Goal: Task Accomplishment & Management: Complete application form

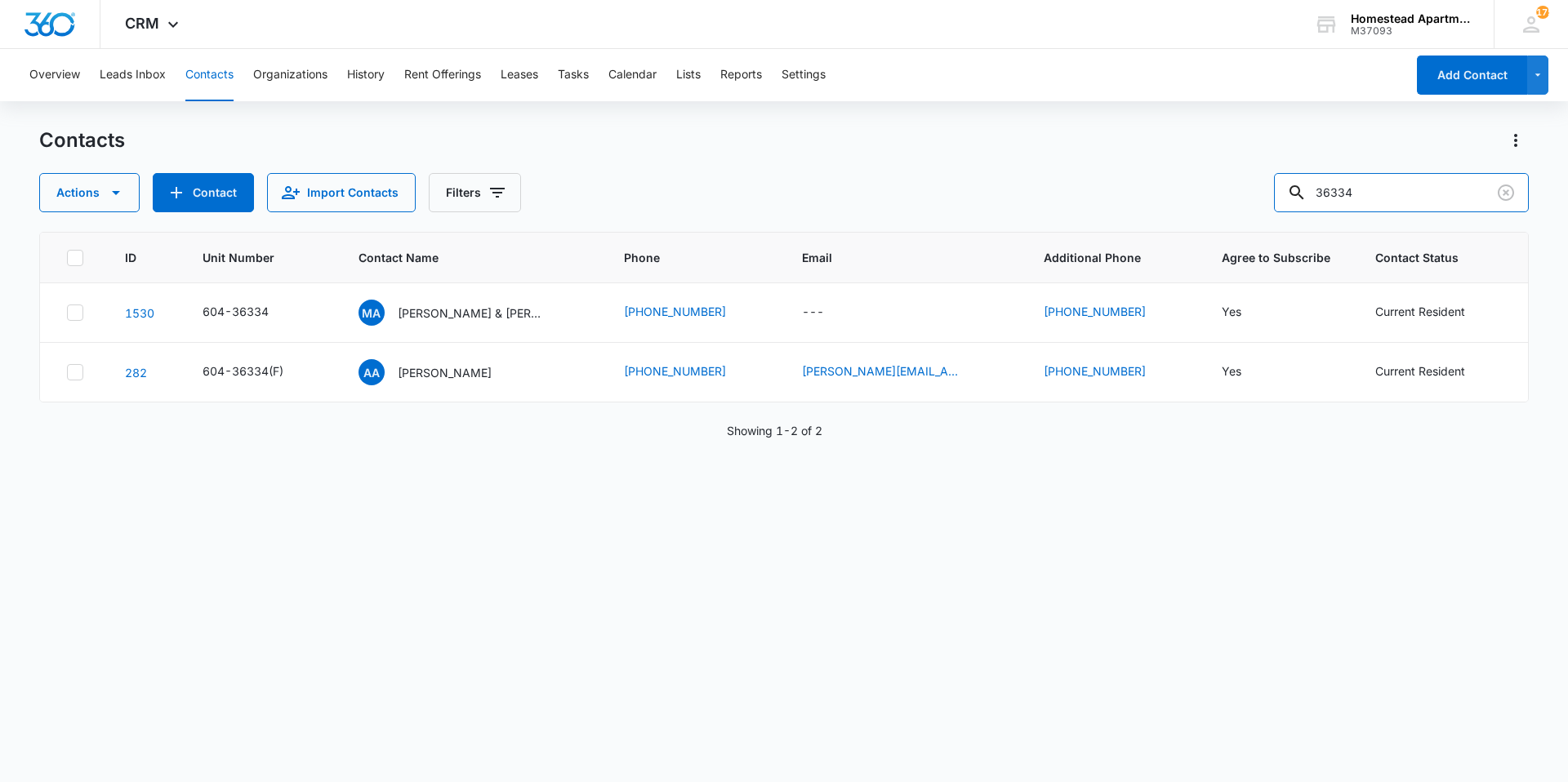
drag, startPoint x: 1397, startPoint y: 194, endPoint x: 1187, endPoint y: 198, distance: 210.0
click at [1187, 198] on div "Actions Contact Import Contacts Filters 36334" at bounding box center [784, 193] width 1489 height 39
type input "38057"
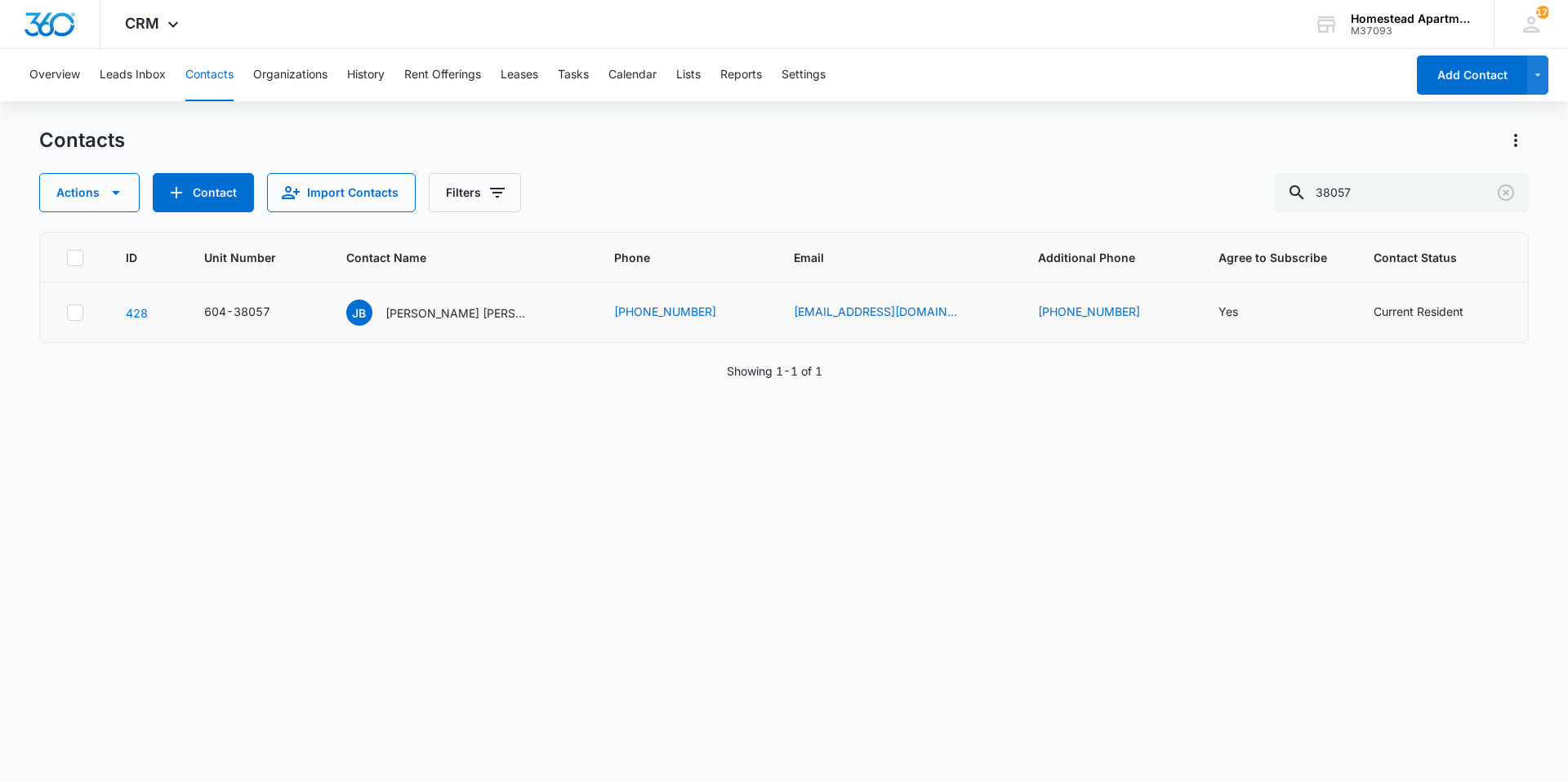
click at [482, 326] on td "[PERSON_NAME] [PERSON_NAME]" at bounding box center [460, 313] width 269 height 60
click at [487, 310] on p "[PERSON_NAME] [PERSON_NAME]" at bounding box center [459, 313] width 147 height 17
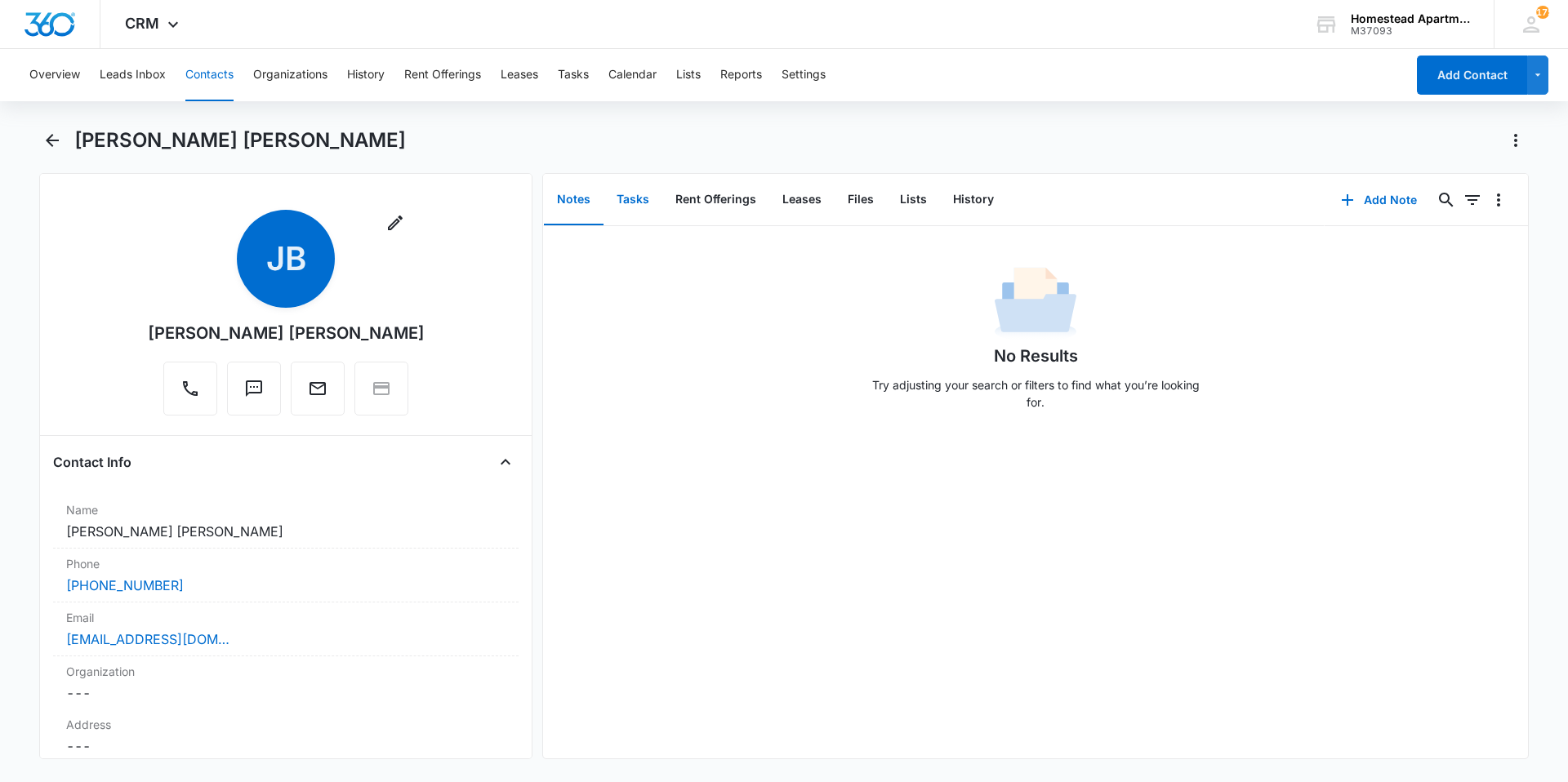
click at [651, 208] on button "Tasks" at bounding box center [633, 200] width 59 height 51
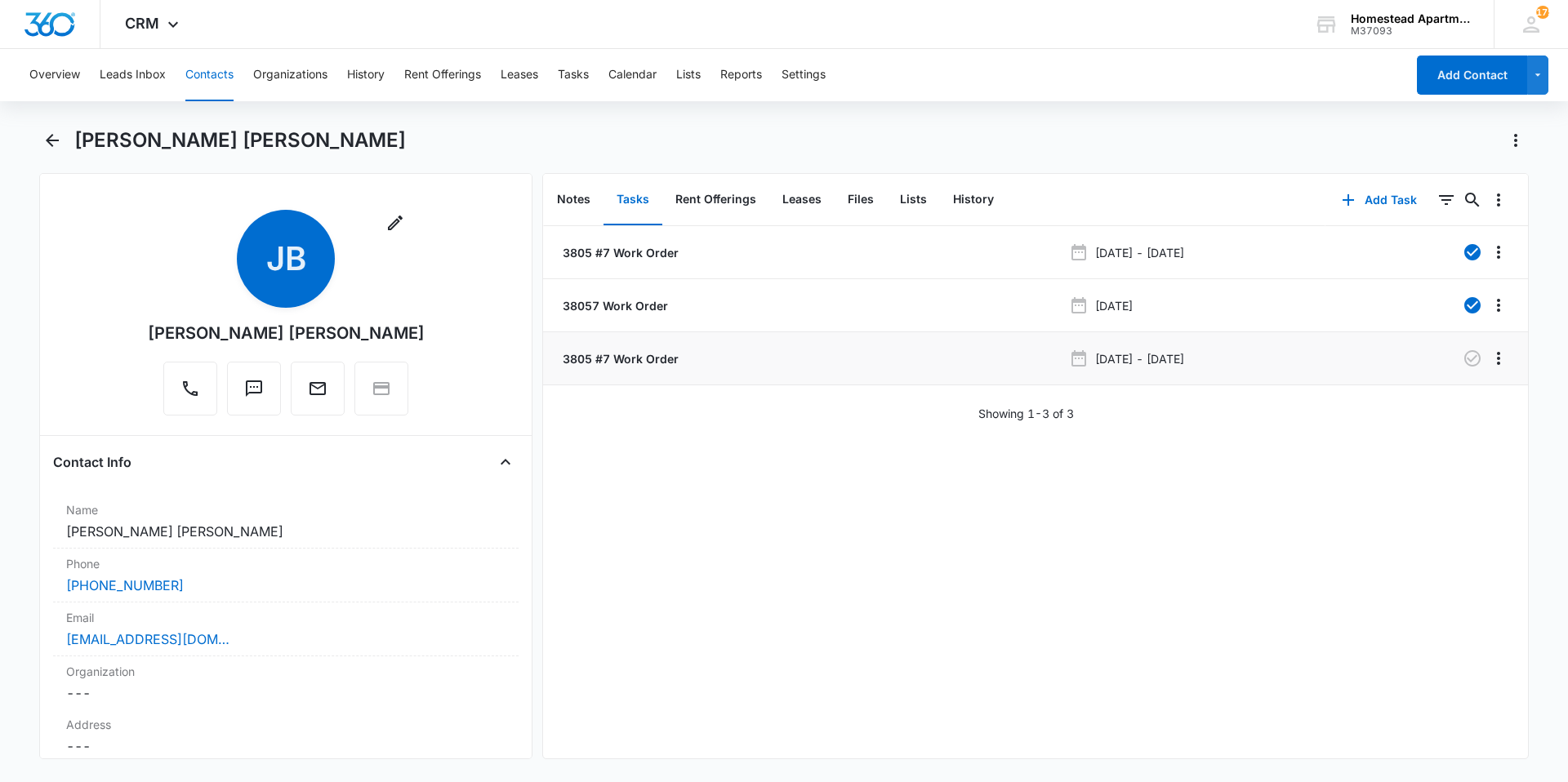
click at [645, 365] on p "3805 #7 Work Order" at bounding box center [619, 358] width 119 height 17
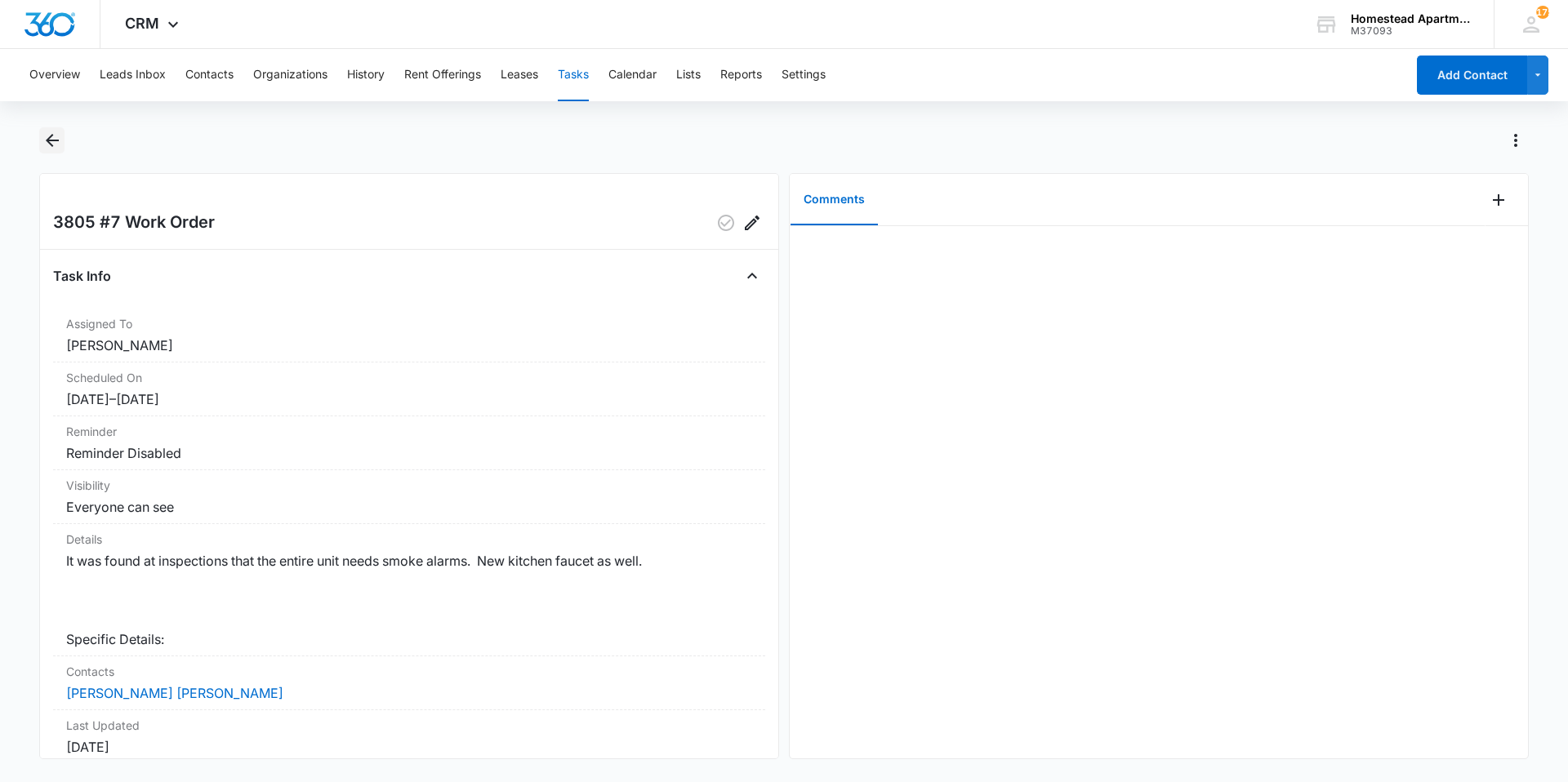
drag, startPoint x: 50, startPoint y: 140, endPoint x: 35, endPoint y: 137, distance: 15.3
click at [37, 138] on main "3805 #7 Work Order Task Info Assigned To [PERSON_NAME] Scheduled On [DATE] – [D…" at bounding box center [784, 453] width 1568 height 651
click at [48, 131] on icon "Back" at bounding box center [53, 140] width 20 height 20
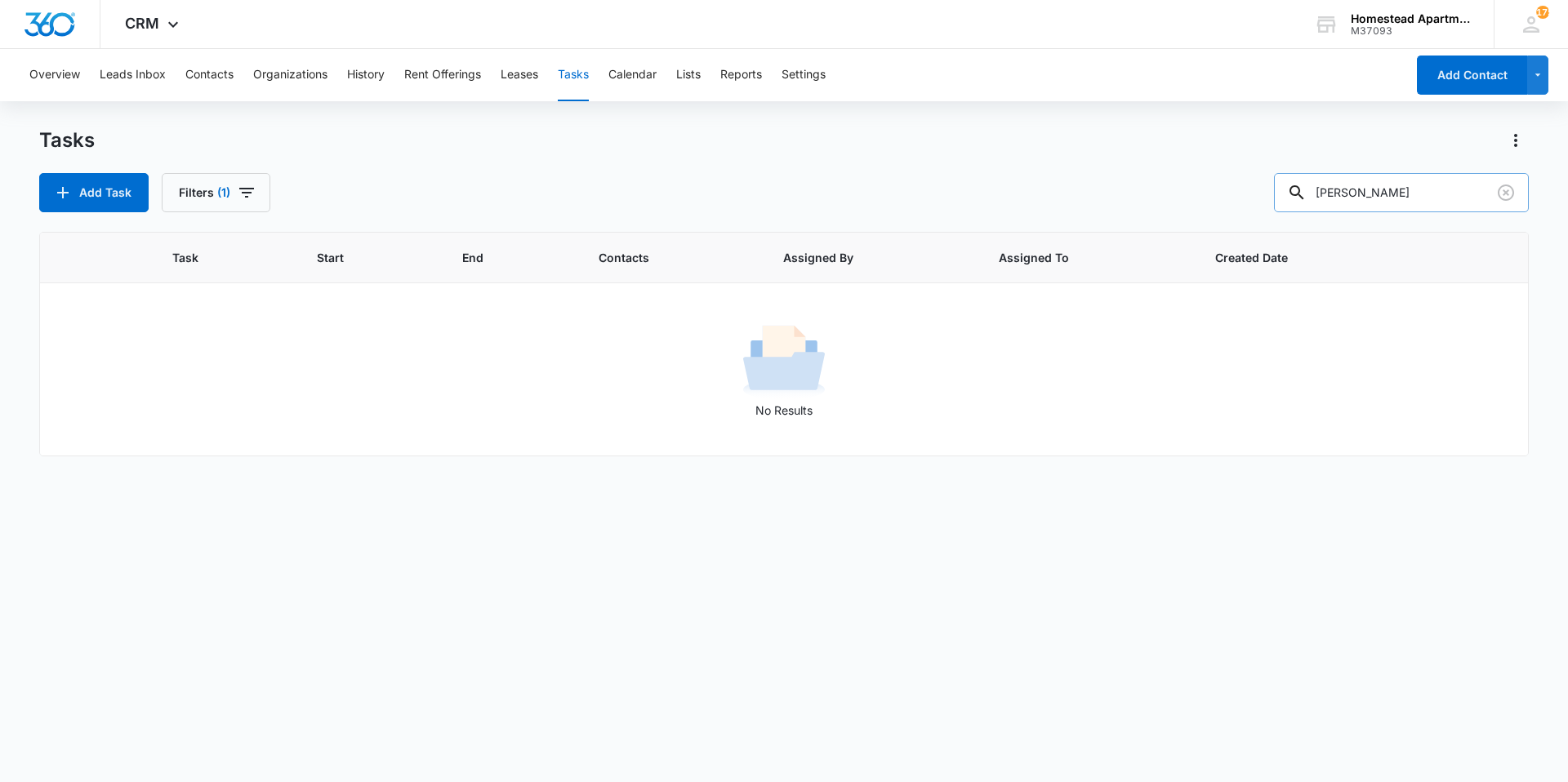
drag, startPoint x: 1386, startPoint y: 195, endPoint x: 1298, endPoint y: 195, distance: 88.0
click at [1298, 195] on input "[PERSON_NAME]" at bounding box center [1401, 193] width 255 height 39
click at [212, 71] on button "Contacts" at bounding box center [210, 76] width 48 height 53
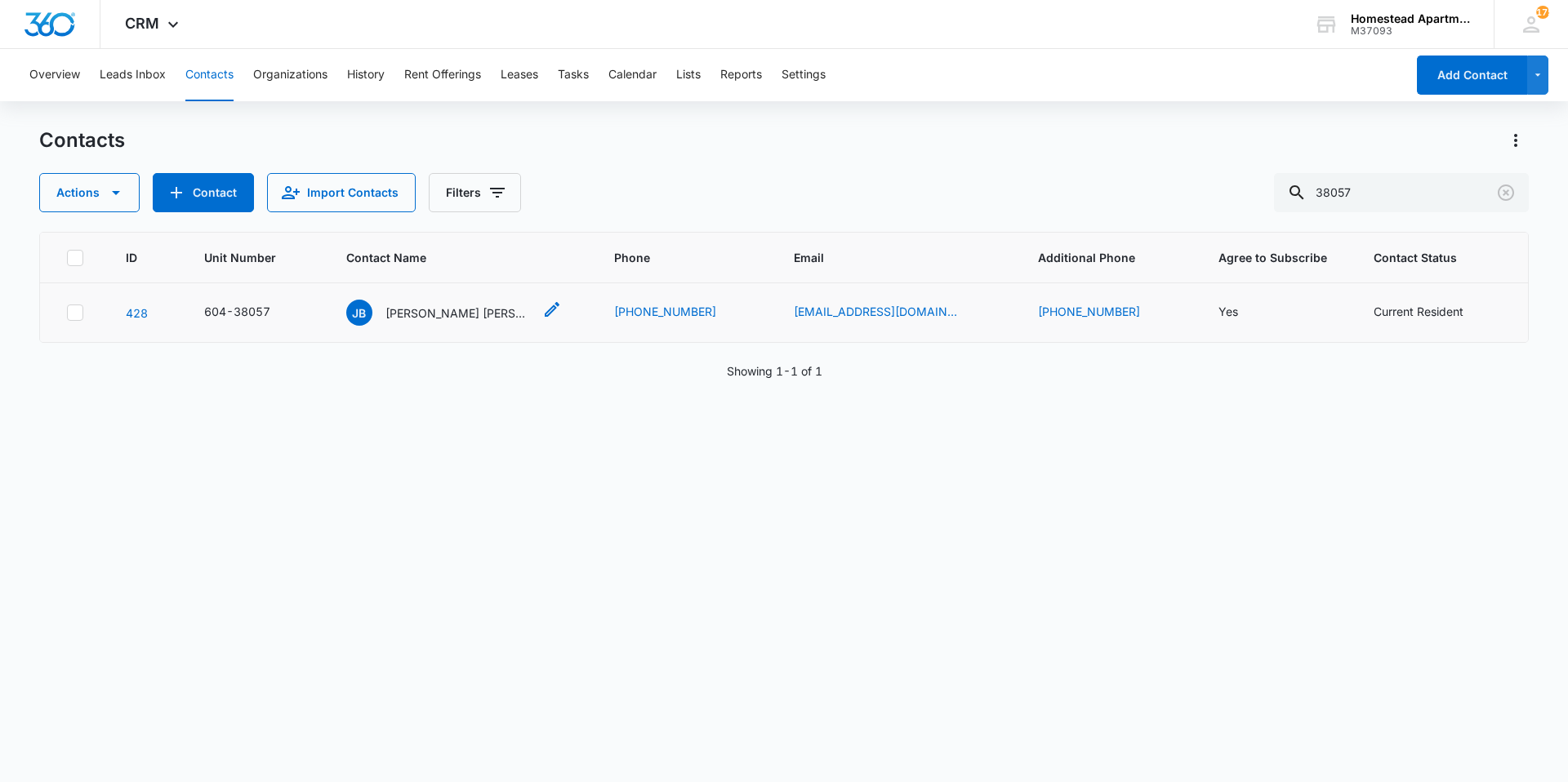
click at [461, 319] on p "[PERSON_NAME] [PERSON_NAME]" at bounding box center [459, 313] width 147 height 17
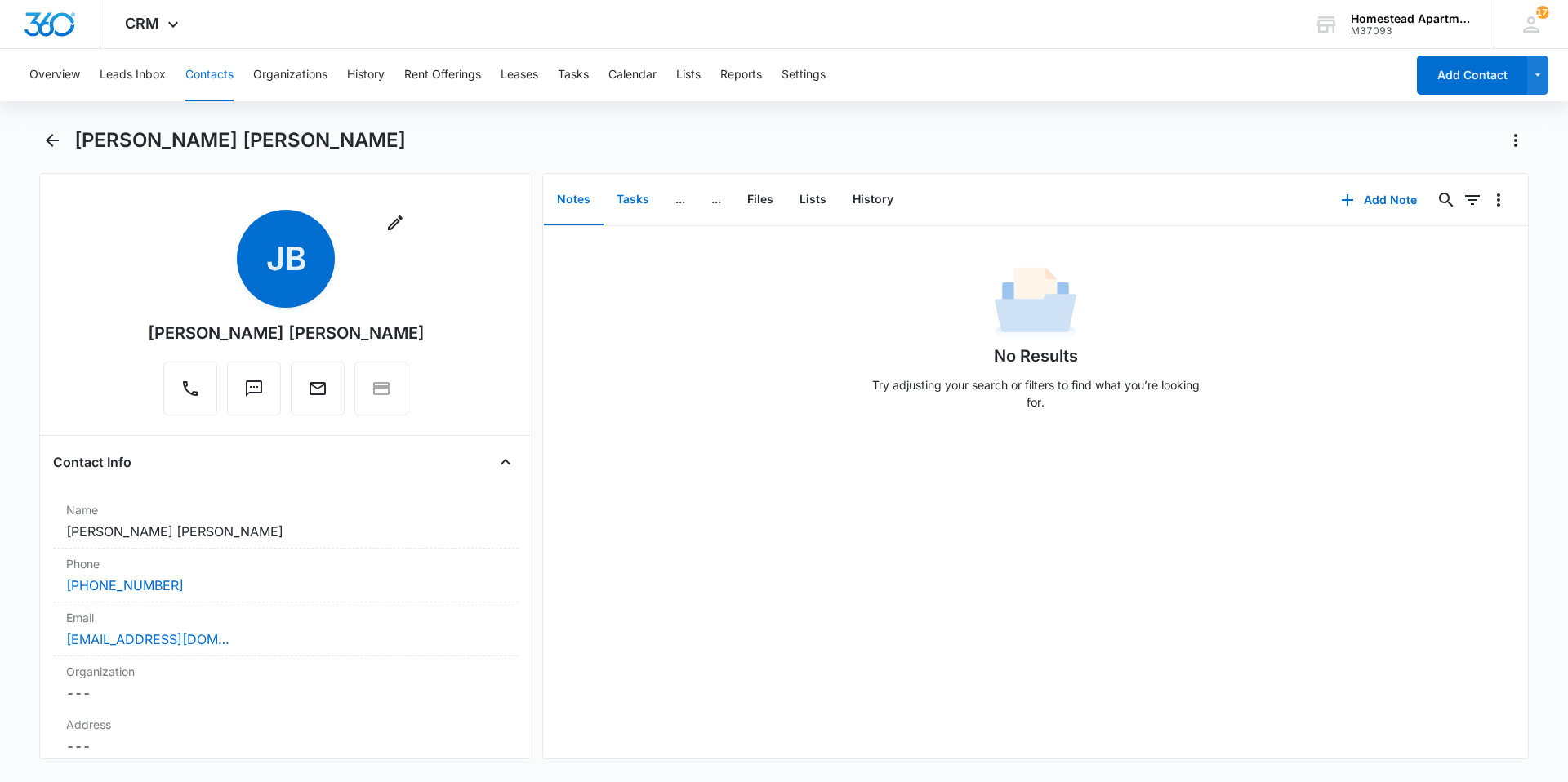
click at [626, 200] on button "Tasks" at bounding box center [633, 200] width 59 height 51
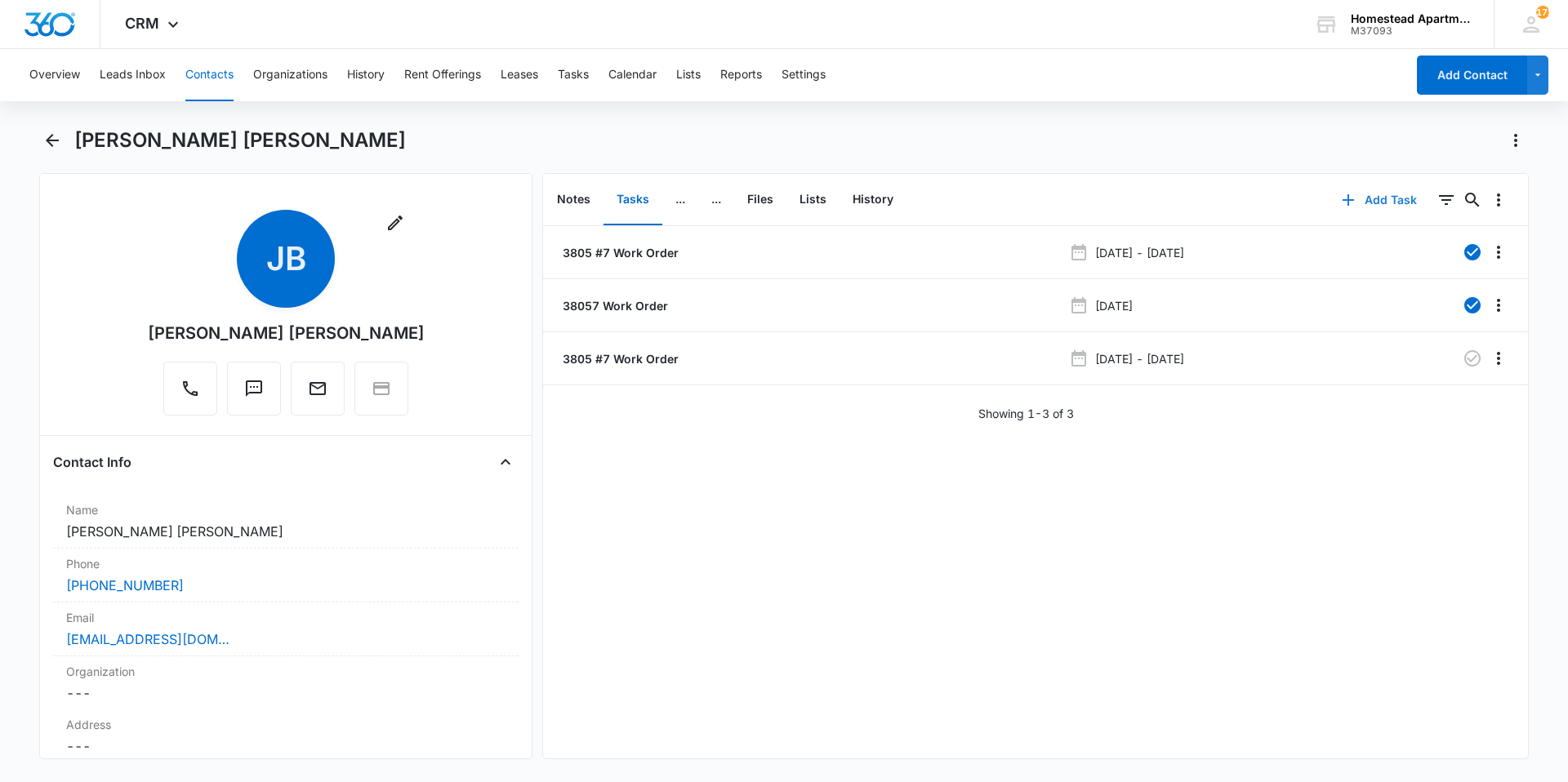
click at [1377, 195] on button "Add Task" at bounding box center [1379, 200] width 108 height 39
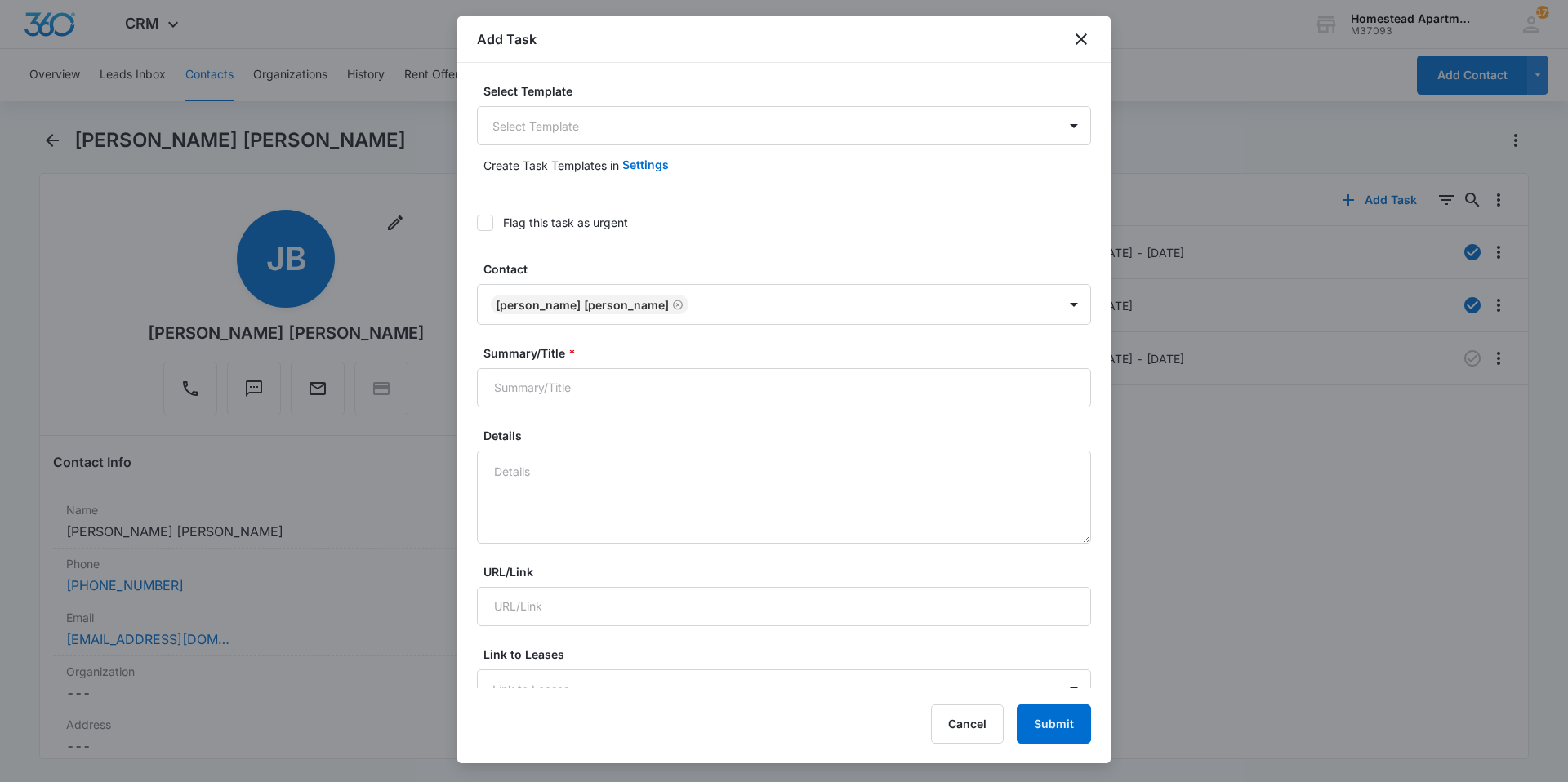
click at [1007, 105] on div "Select Template Select Template" at bounding box center [783, 113] width 614 height 63
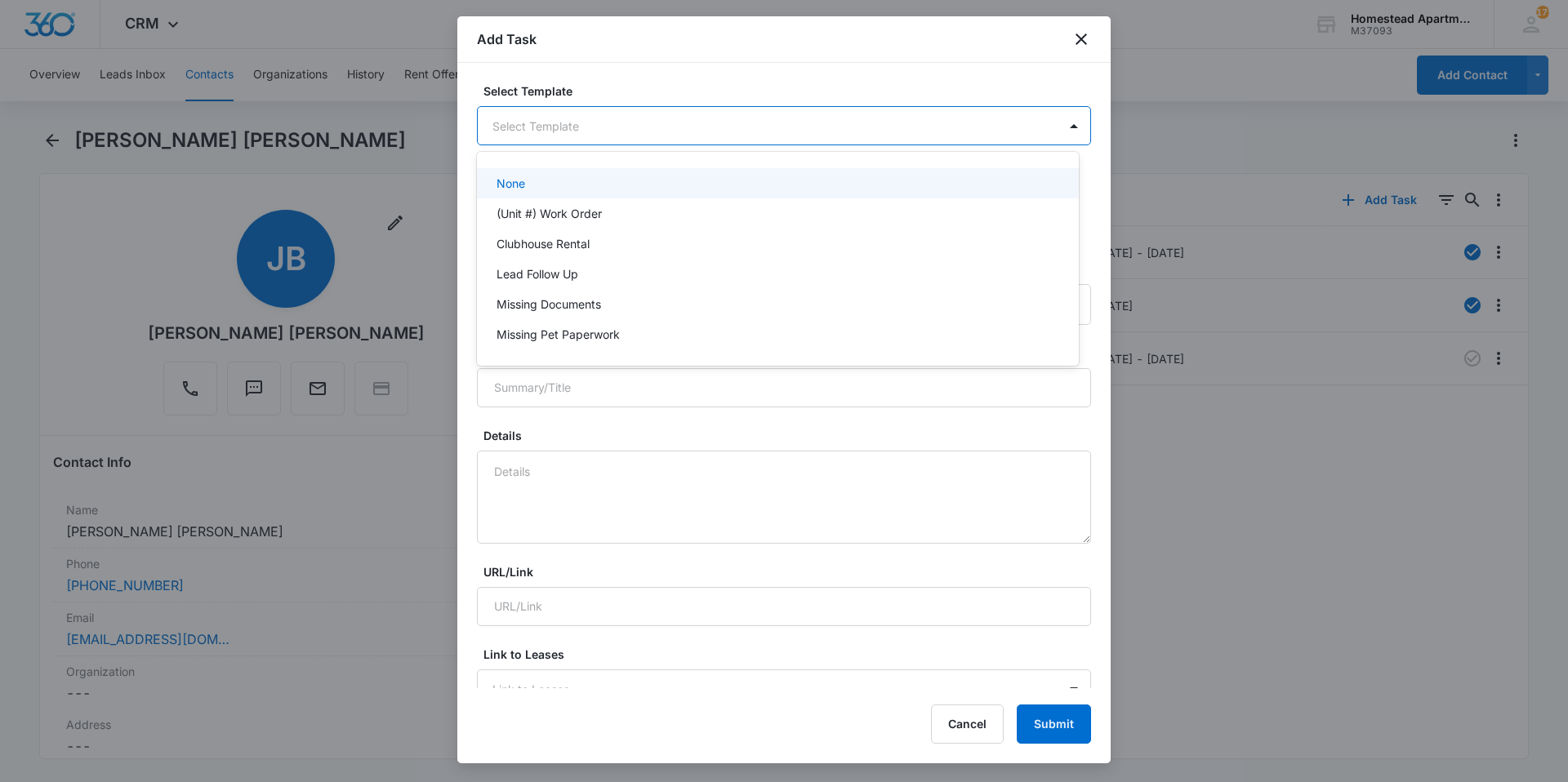
click at [1006, 118] on body "CRM Apps Reputation Websites Forms CRM Email Social Content Intelligence Files …" at bounding box center [784, 391] width 1568 height 782
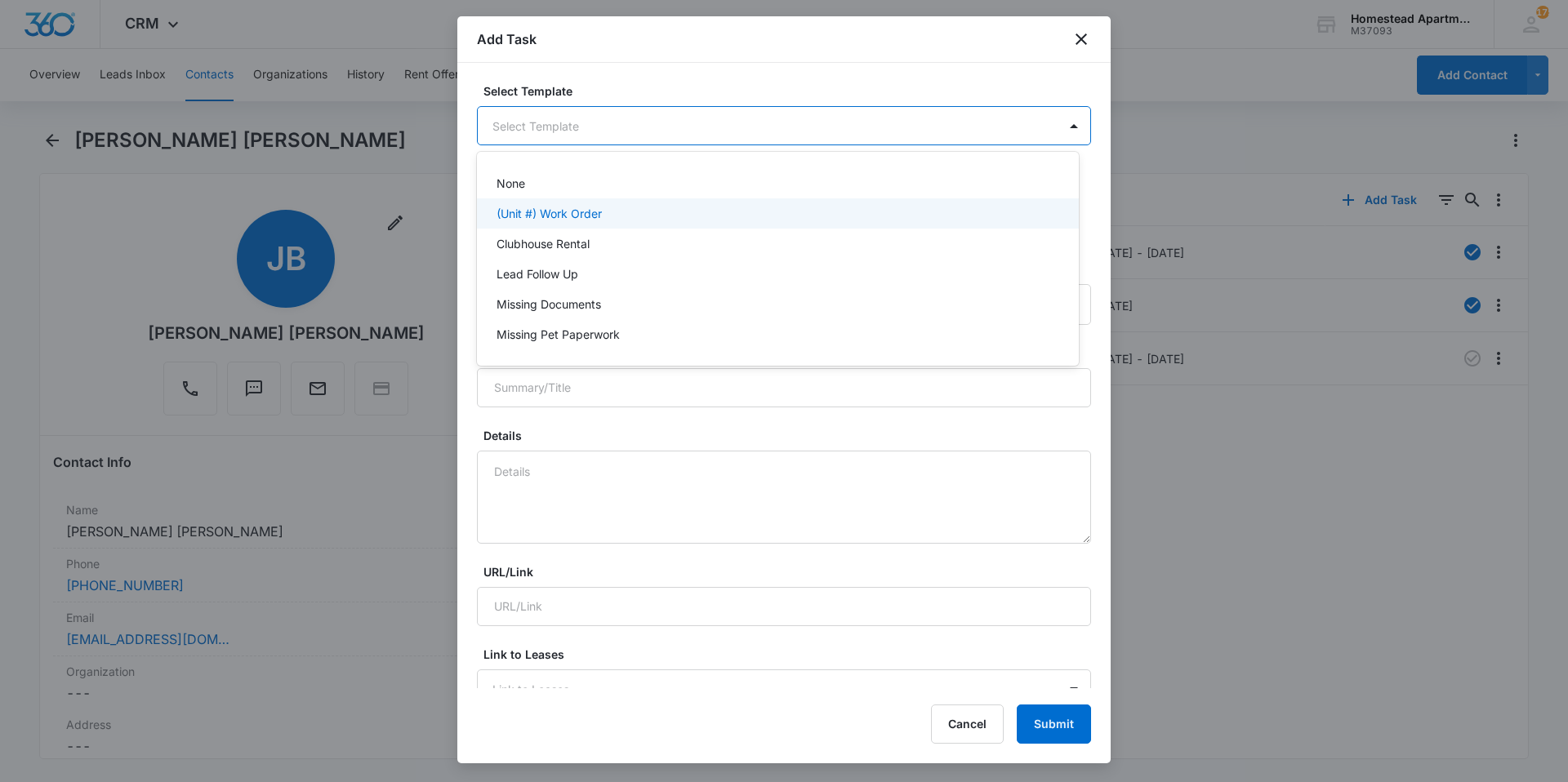
click at [746, 218] on div "(Unit #) Work Order" at bounding box center [776, 213] width 560 height 17
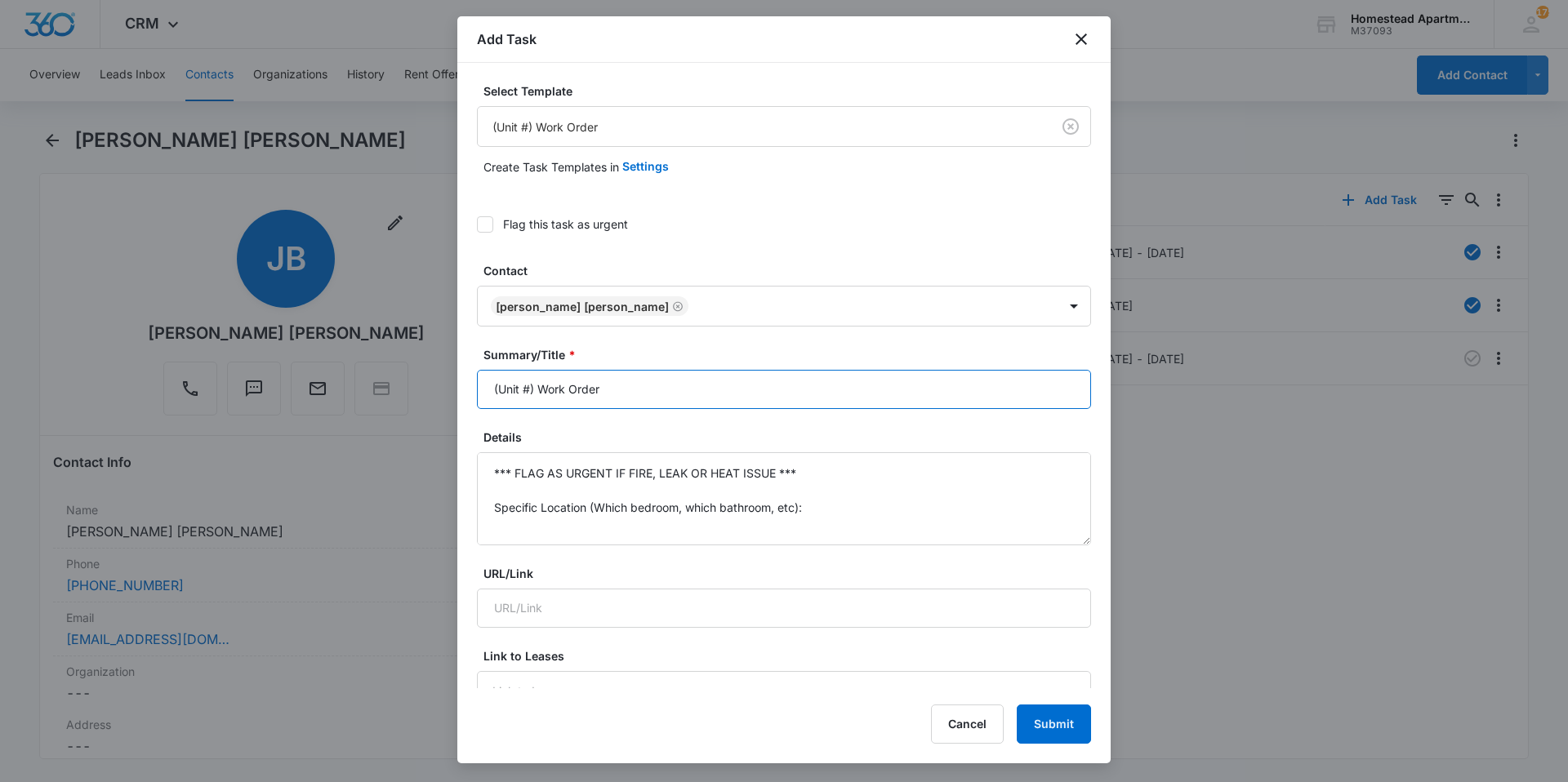
drag, startPoint x: 634, startPoint y: 389, endPoint x: 433, endPoint y: 395, distance: 201.1
click at [433, 395] on body "CRM Apps Reputation Websites Forms CRM Email Social Content Intelligence Files …" at bounding box center [784, 391] width 1568 height 782
type input "3805 #7 W/O"
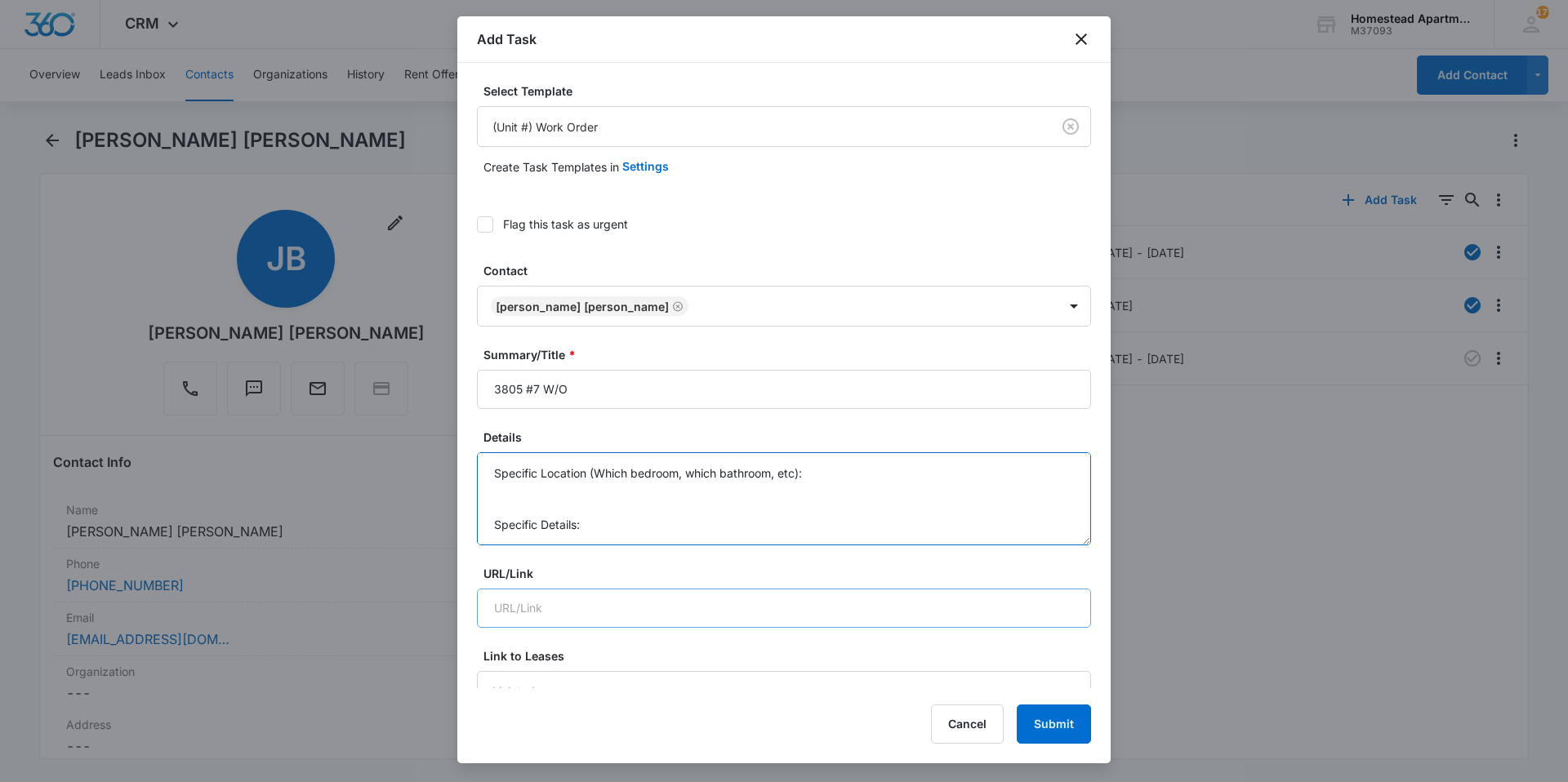
scroll to position [120, 0]
drag, startPoint x: 493, startPoint y: 473, endPoint x: 855, endPoint y: 600, distance: 383.6
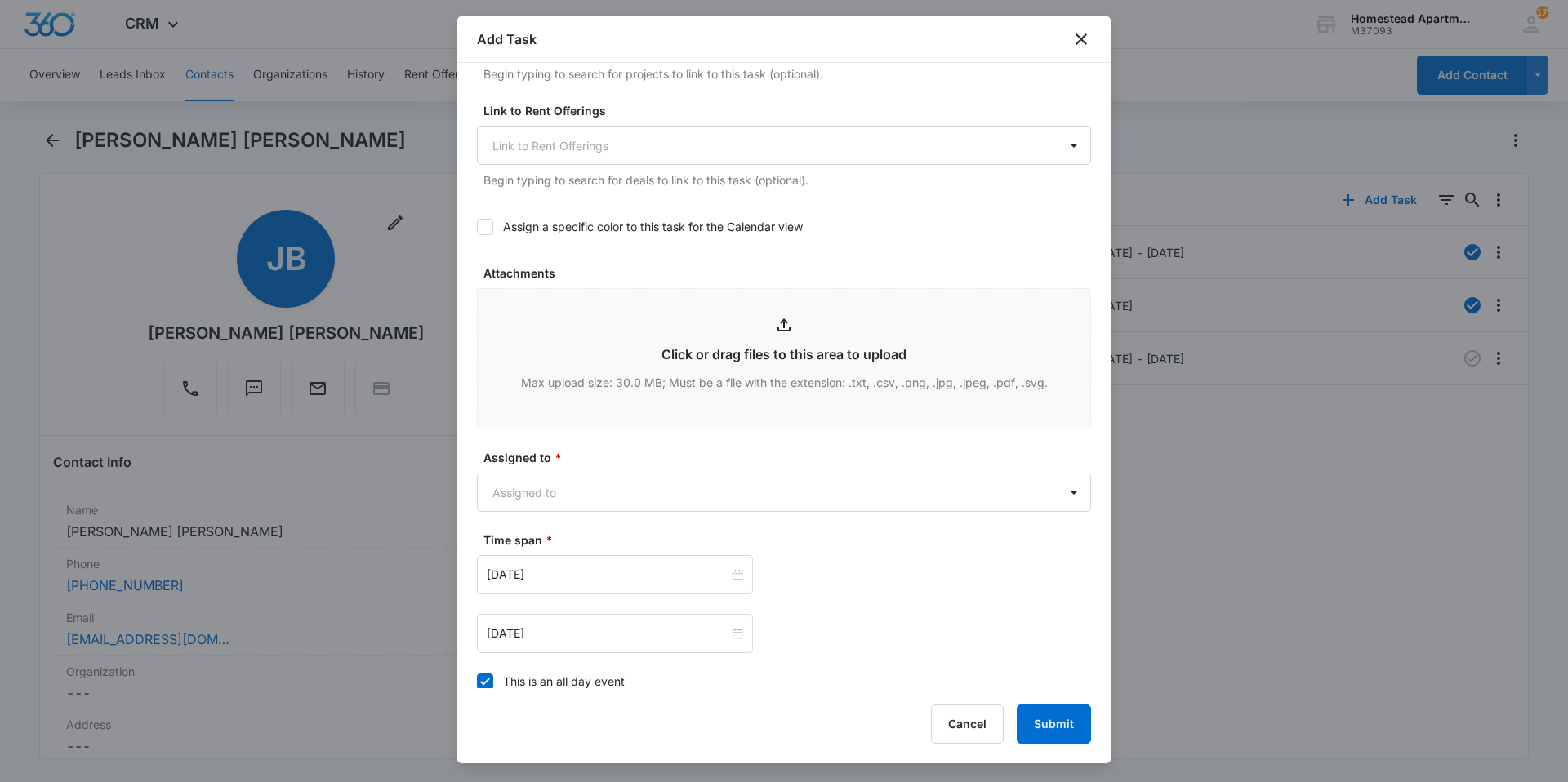
scroll to position [653, 0]
type textarea "Washing machine is not cycling, it gets stuck on the spin cycle and the door is…"
click at [662, 484] on body "CRM Apps Reputation Websites Forms CRM Email Social Content Intelligence Files …" at bounding box center [784, 391] width 1568 height 782
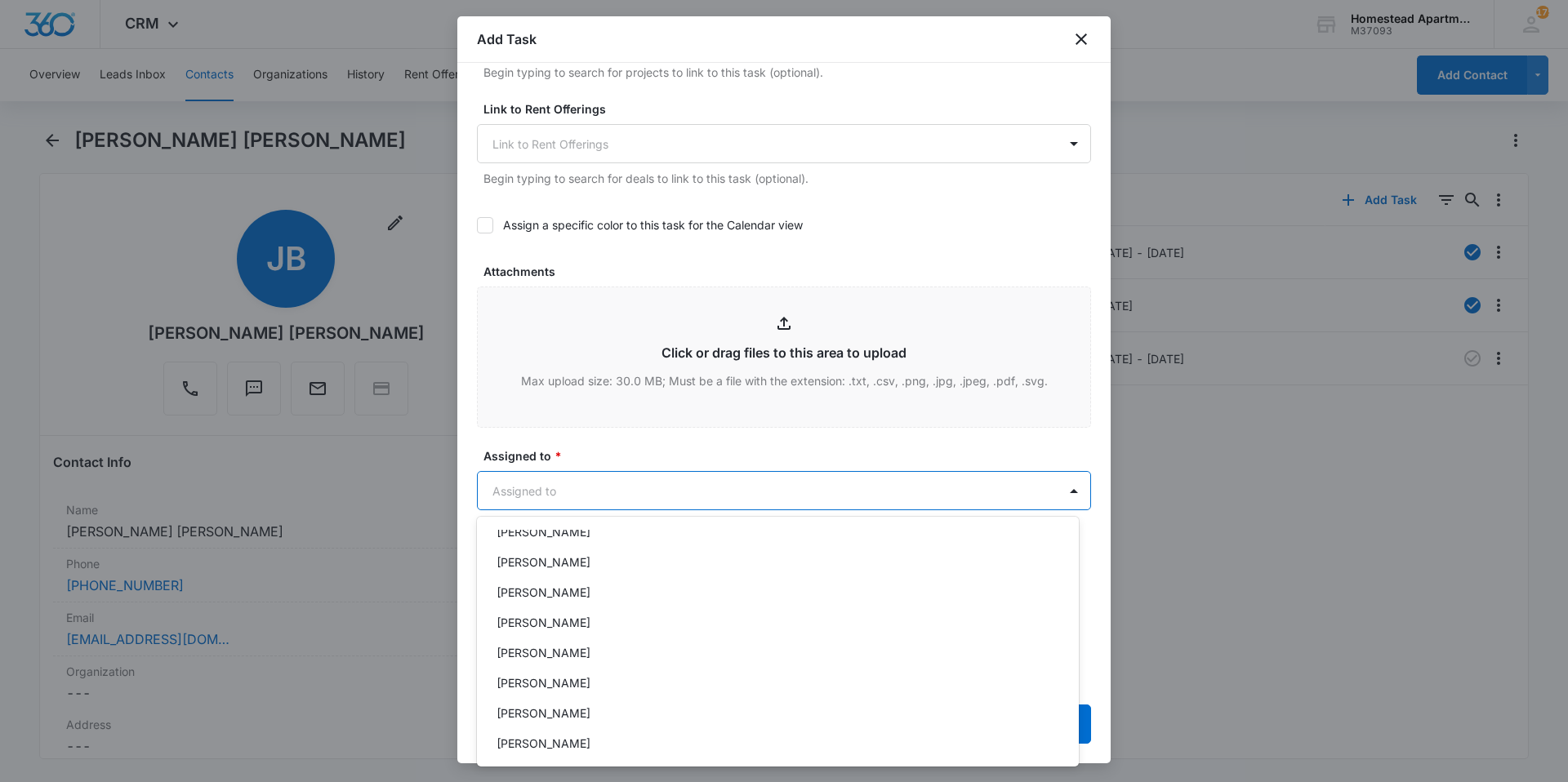
scroll to position [266, 0]
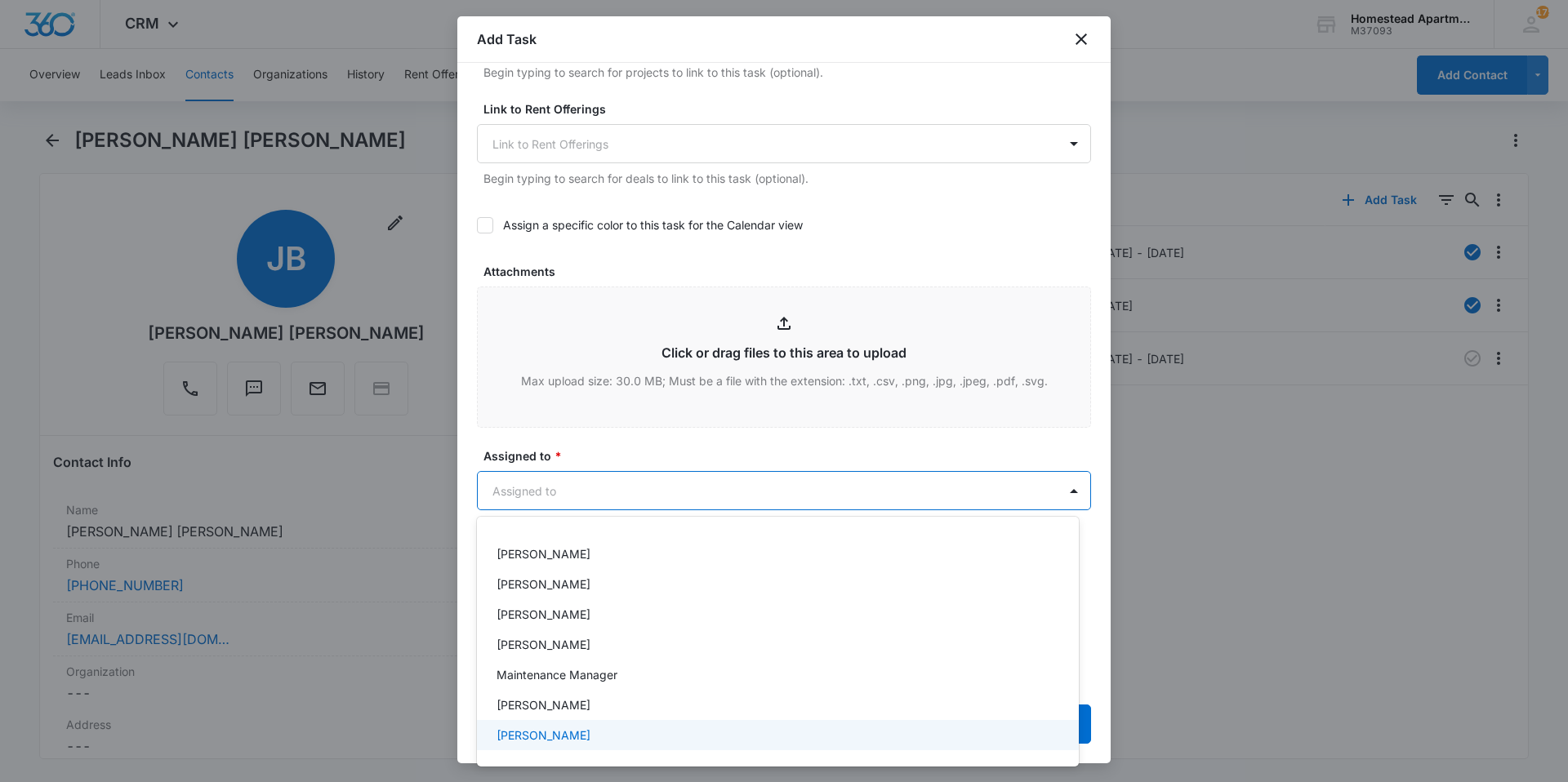
click at [573, 742] on p "[PERSON_NAME]" at bounding box center [543, 734] width 94 height 17
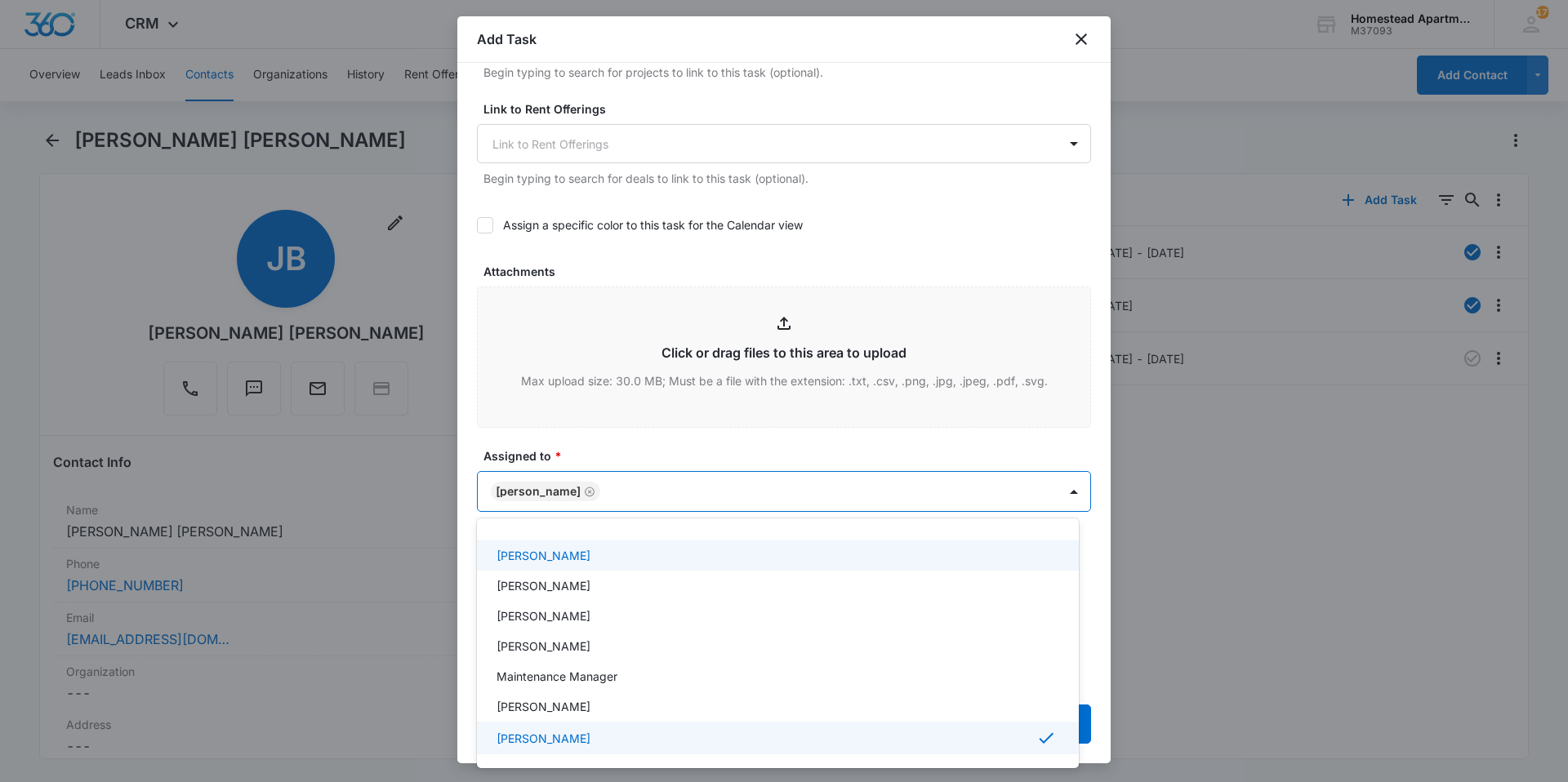
click at [645, 454] on div at bounding box center [784, 391] width 1568 height 782
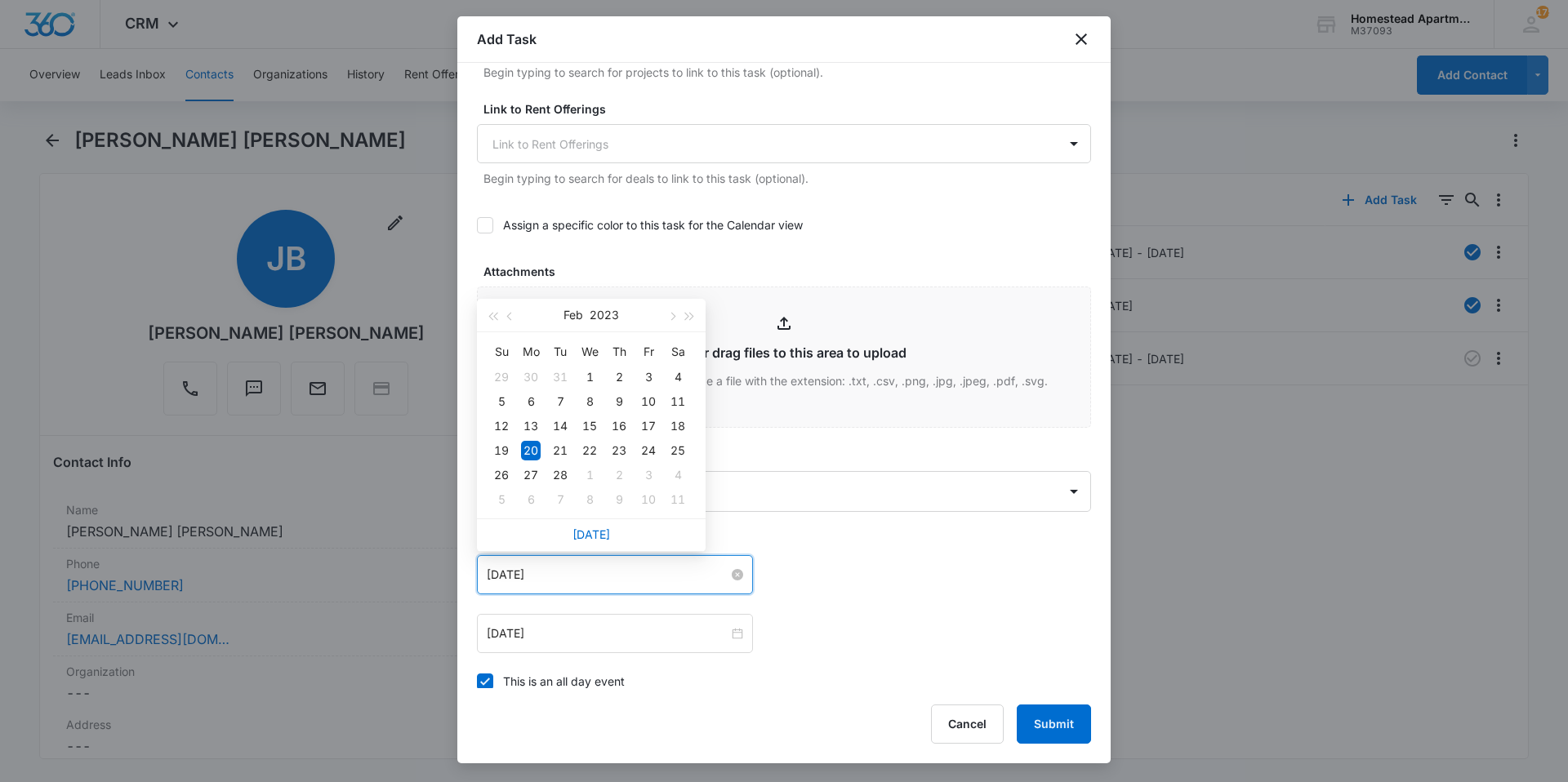
click at [639, 578] on input "[DATE]" at bounding box center [607, 575] width 242 height 18
click at [596, 536] on link "[DATE]" at bounding box center [592, 534] width 38 height 14
type input "[DATE]"
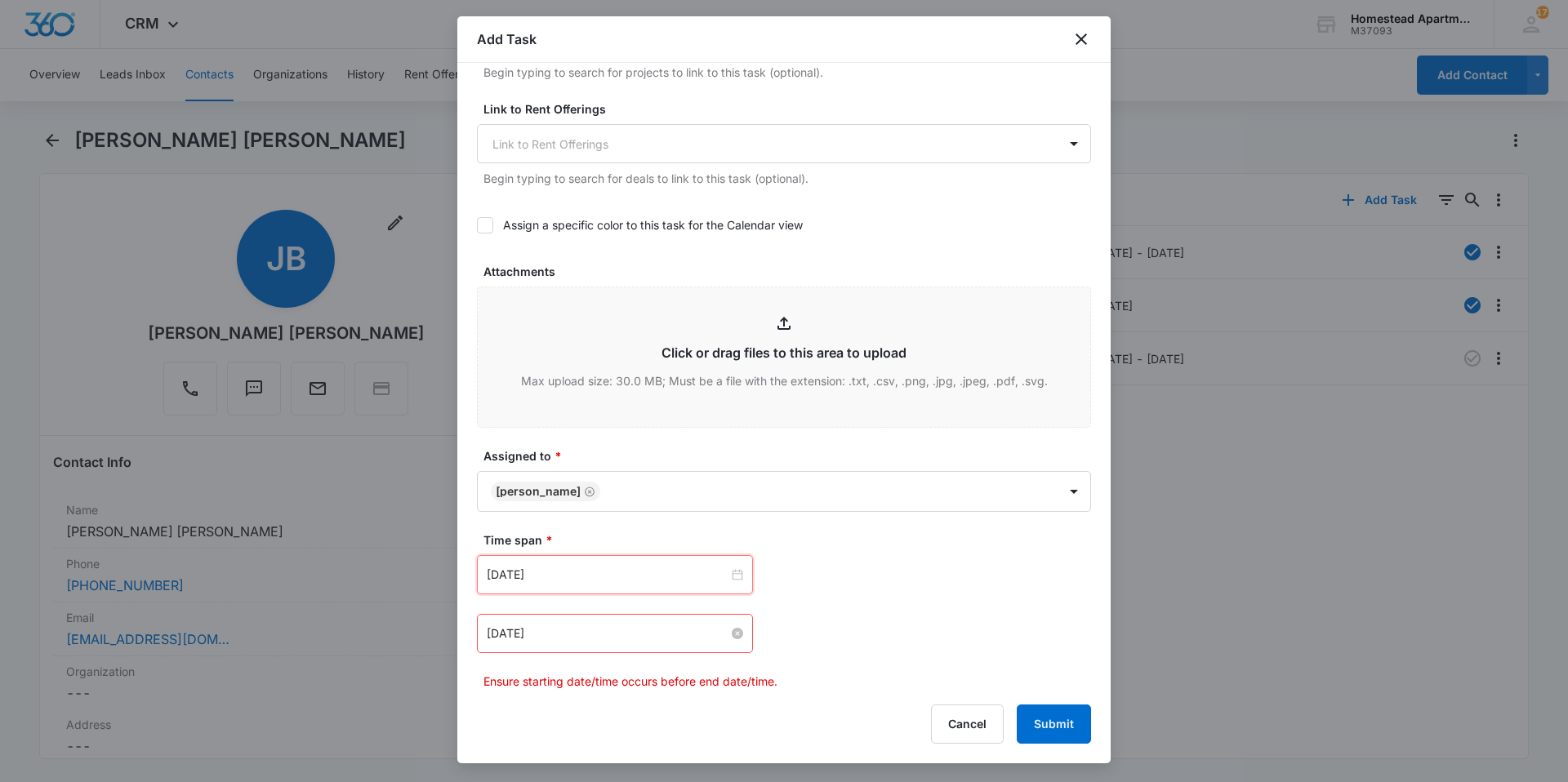
click at [576, 632] on input "[DATE]" at bounding box center [607, 633] width 242 height 18
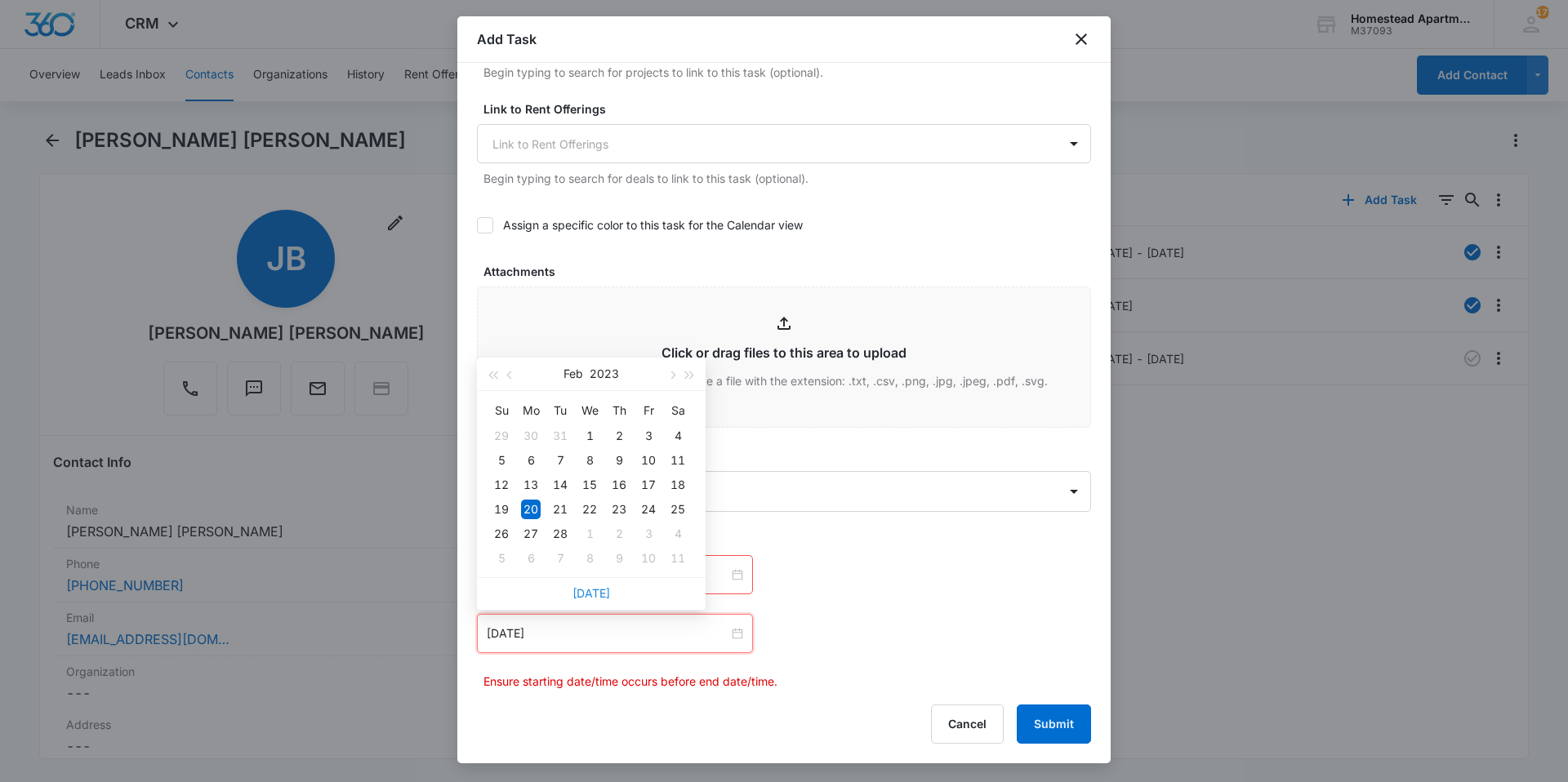
click at [584, 588] on link "[DATE]" at bounding box center [592, 592] width 38 height 14
type input "[DATE]"
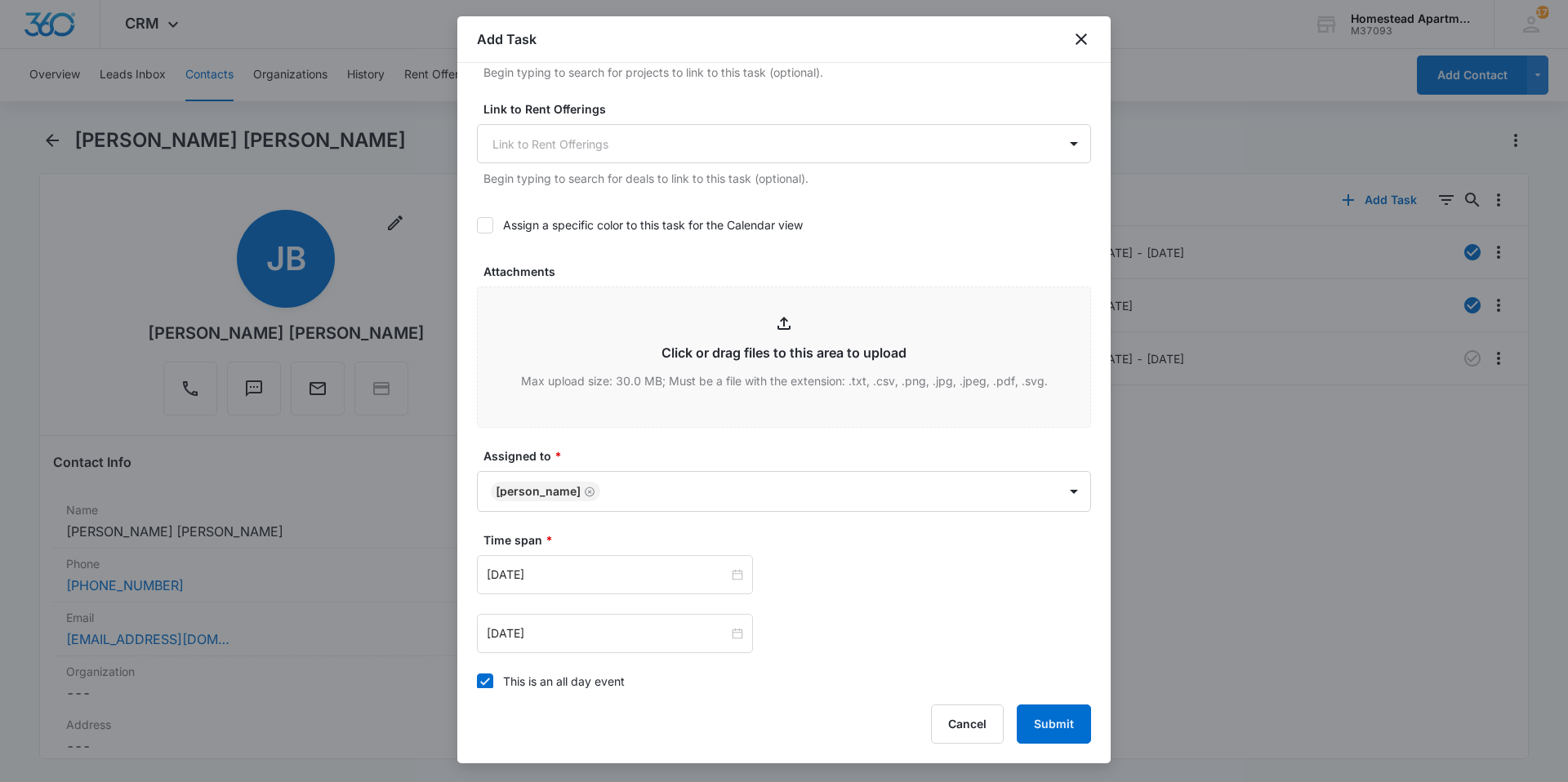
click at [906, 577] on div "[DATE] [DATE] Su Mo Tu We Th Fr Sa 28 29 30 1 2 3 4 5 6 7 8 9 10 11 12 13 14 15…" at bounding box center [783, 575] width 614 height 39
click at [609, 579] on input "[DATE]" at bounding box center [607, 575] width 242 height 18
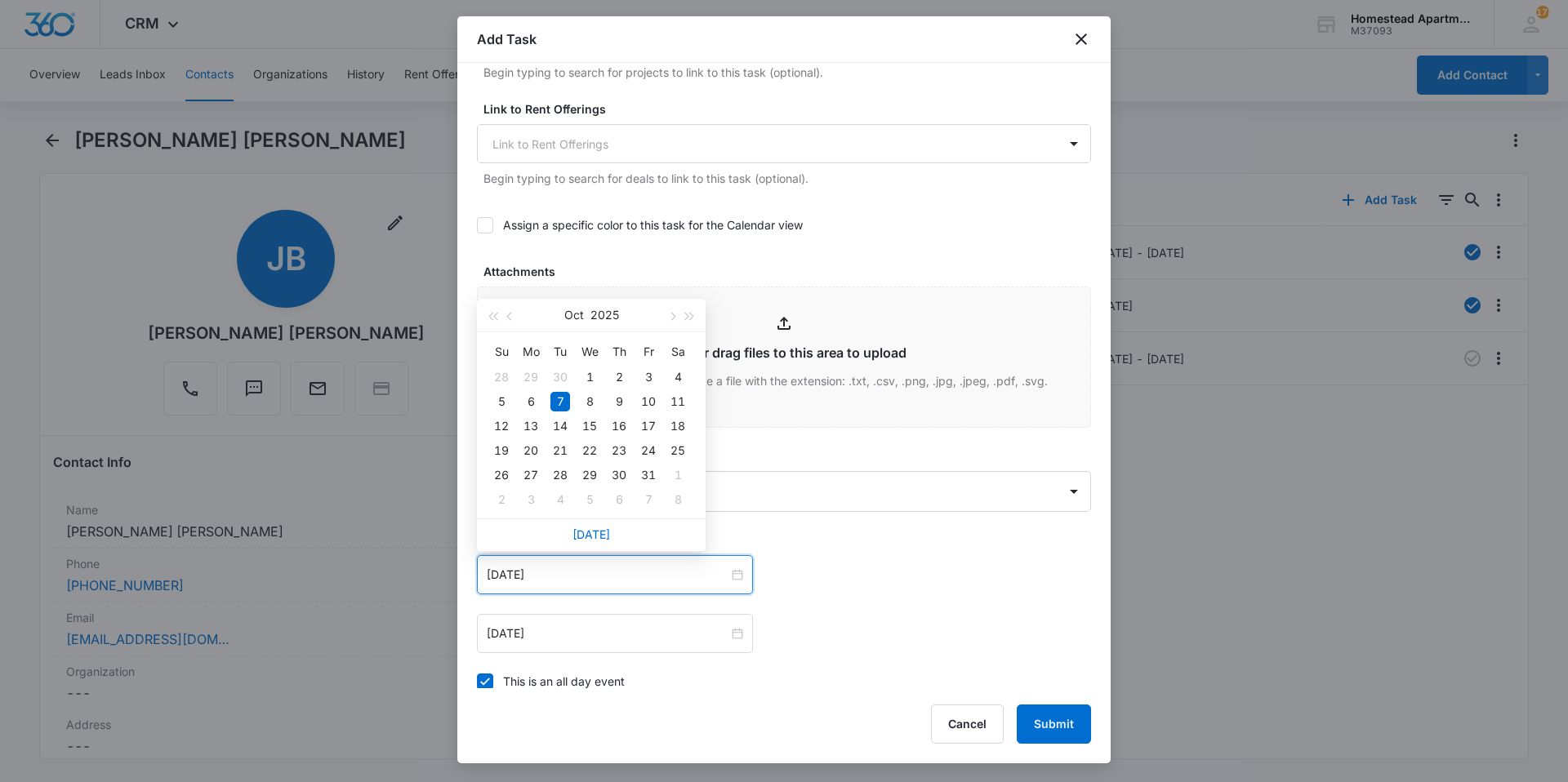
type input "[DATE]"
click at [566, 401] on div "7" at bounding box center [560, 402] width 20 height 20
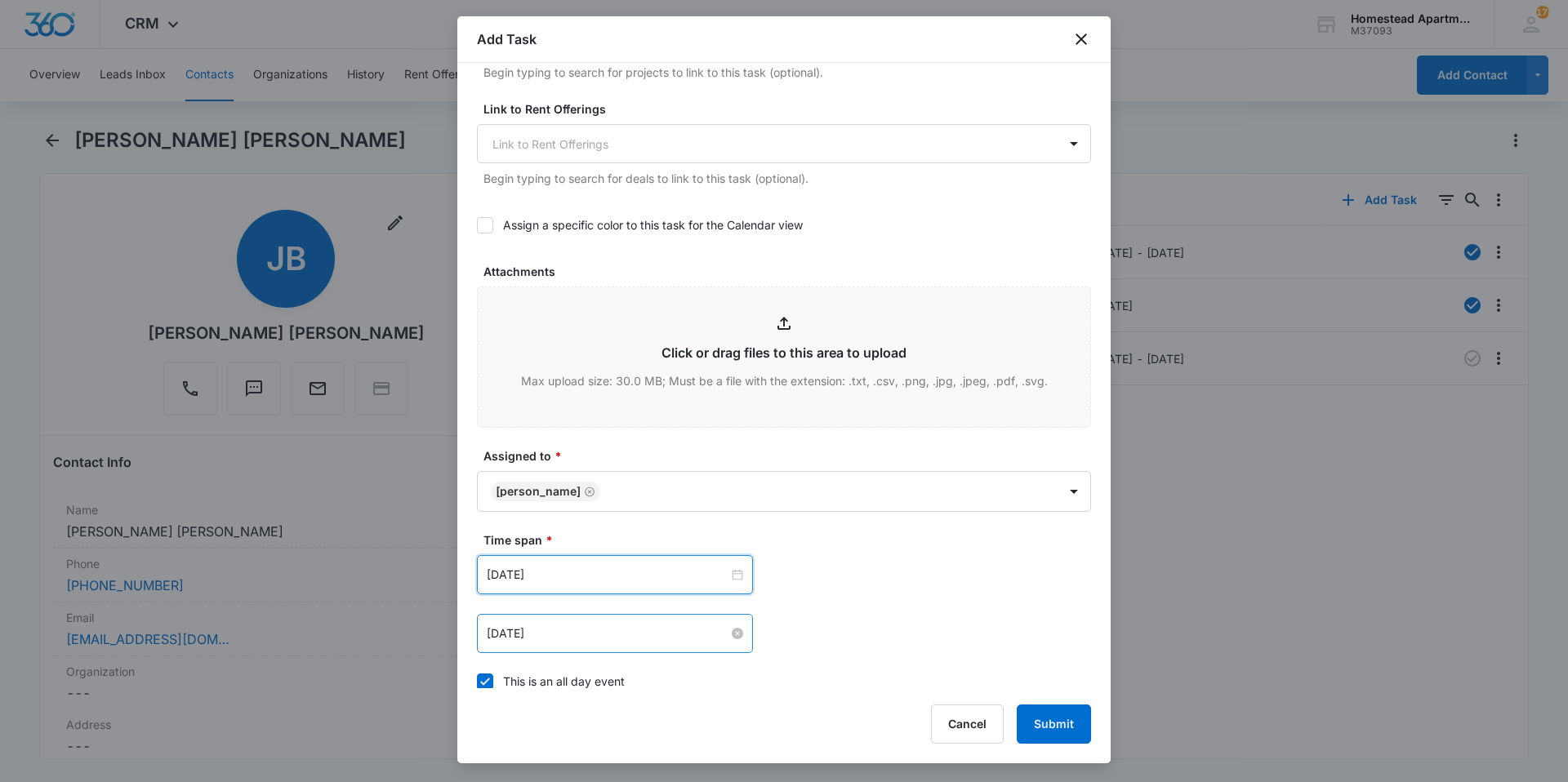
click at [602, 632] on input "[DATE]" at bounding box center [607, 633] width 242 height 18
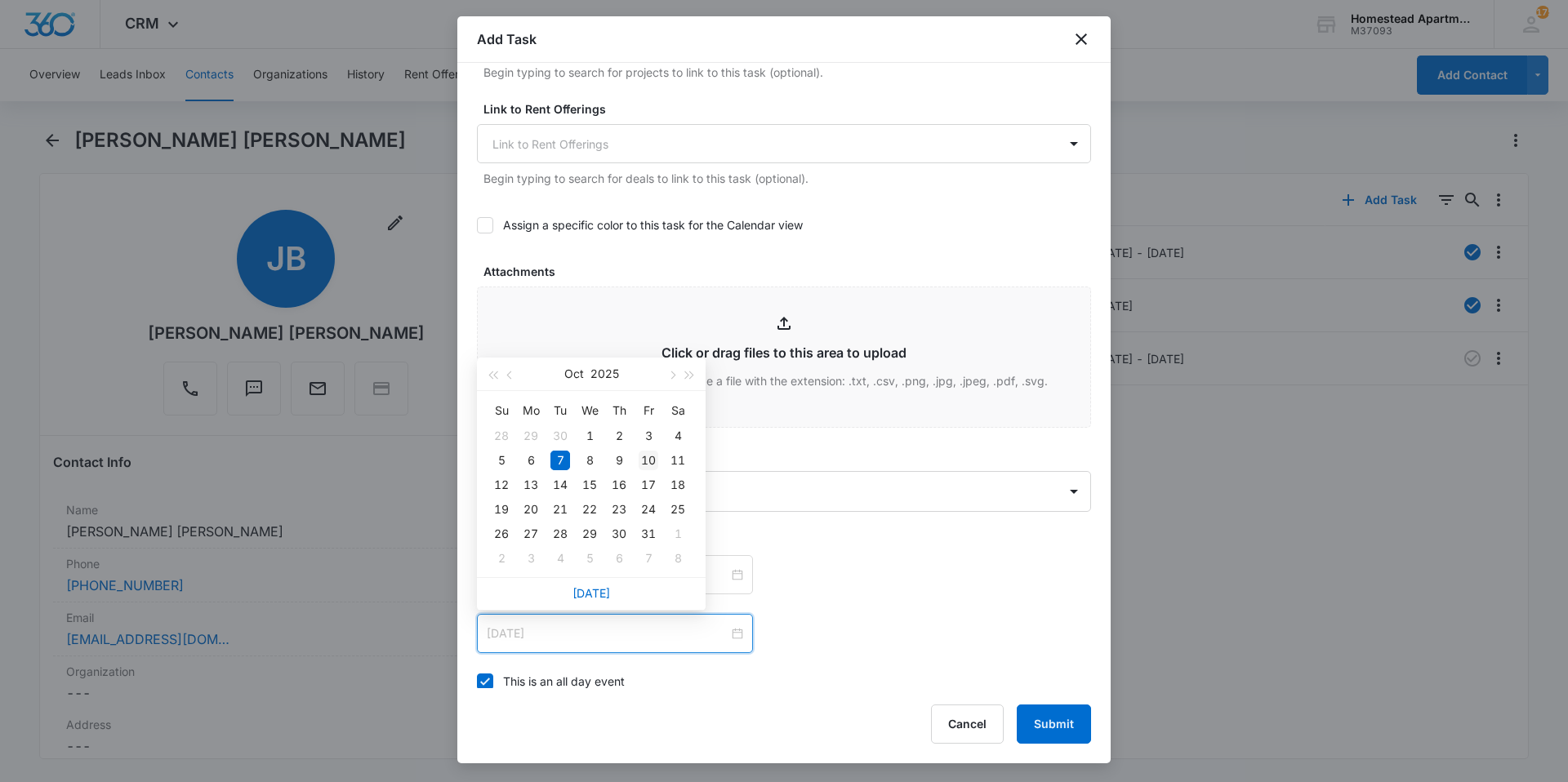
type input "[DATE]"
click at [655, 464] on div "10" at bounding box center [648, 460] width 20 height 20
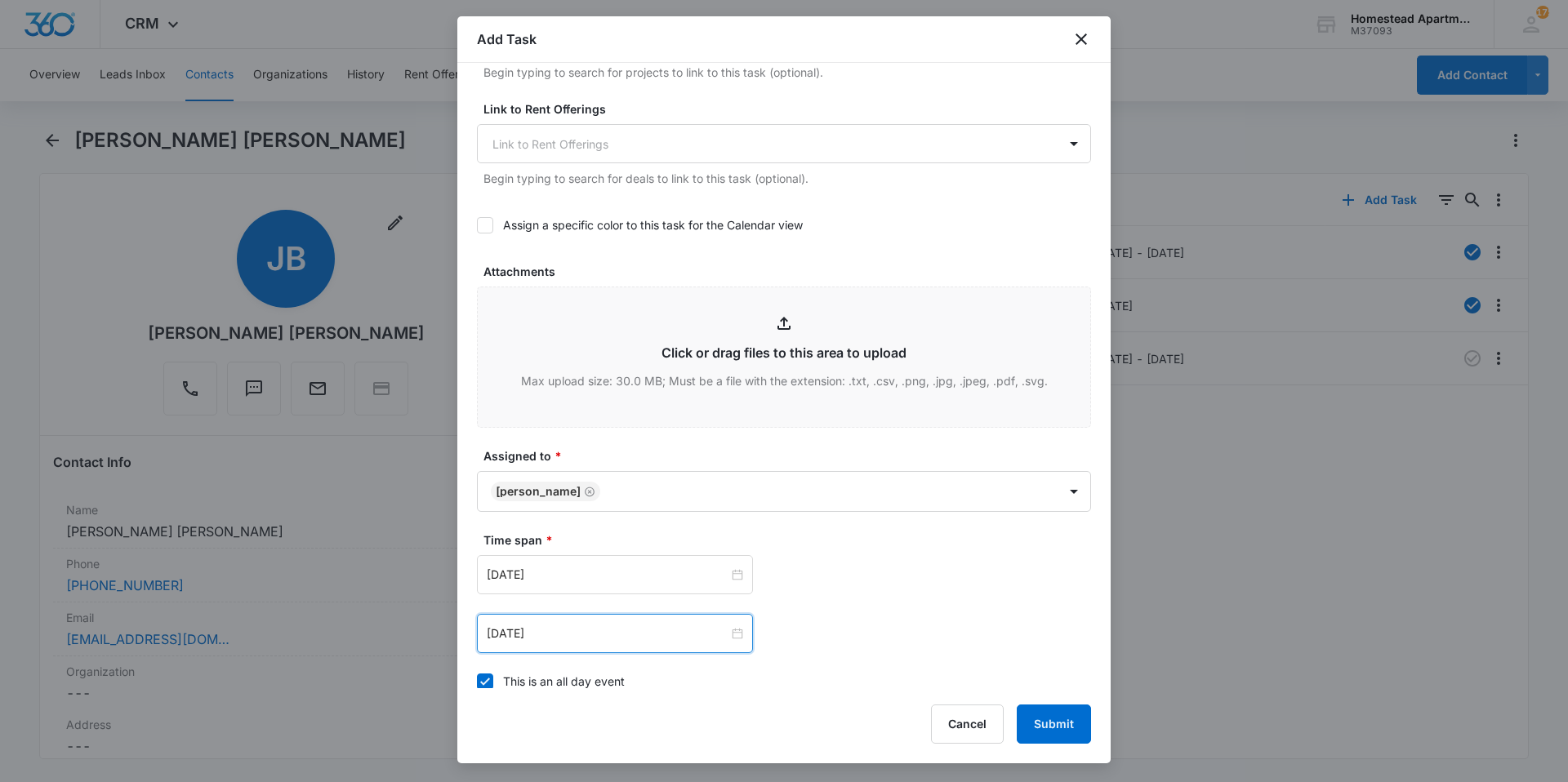
click at [930, 602] on div "[DATE] [DATE] Su Mo Tu We Th Fr Sa 28 29 30 1 2 3 4 5 6 7 8 9 10 11 12 13 14 15…" at bounding box center [783, 604] width 614 height 98
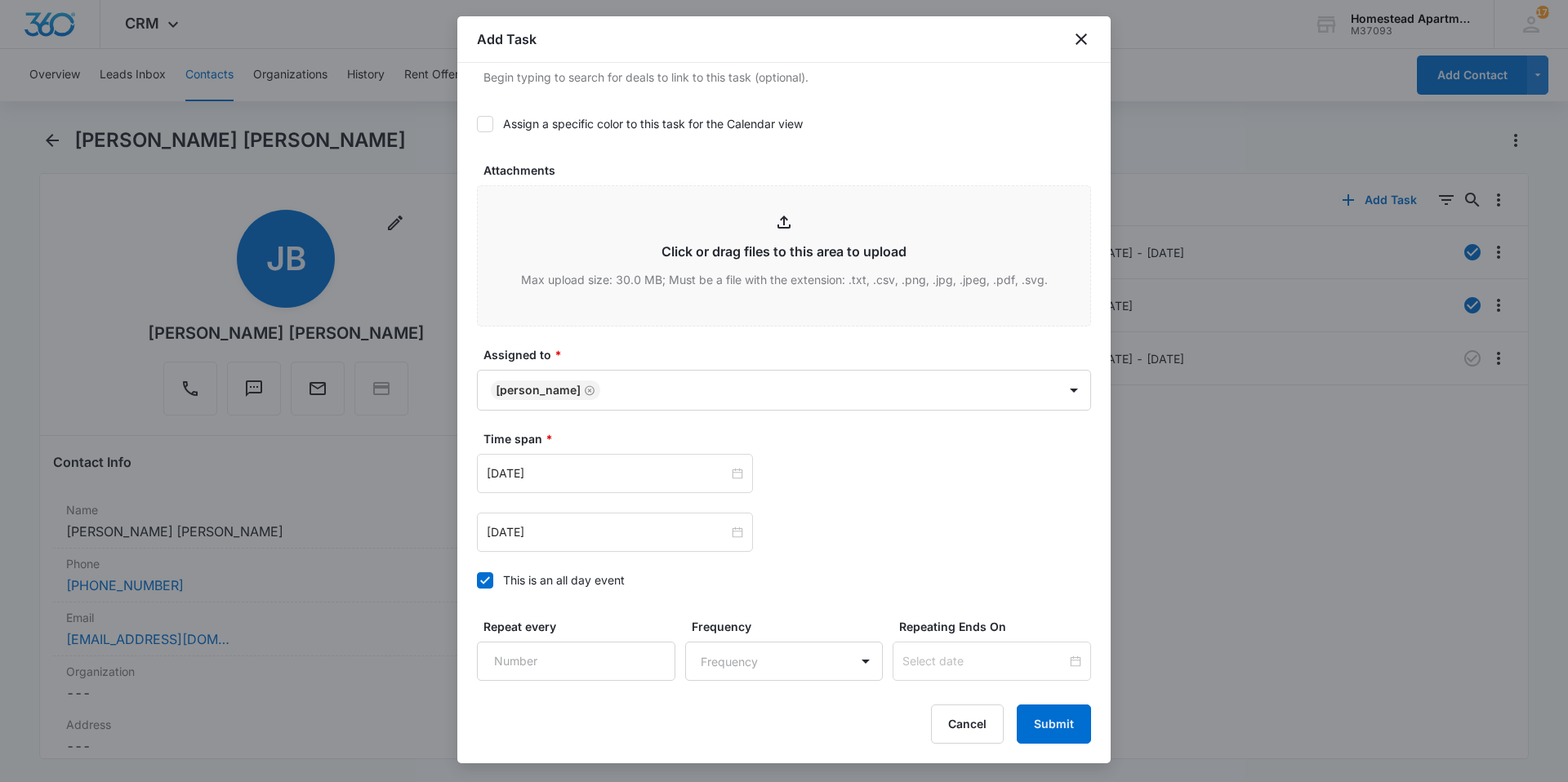
scroll to position [886, 0]
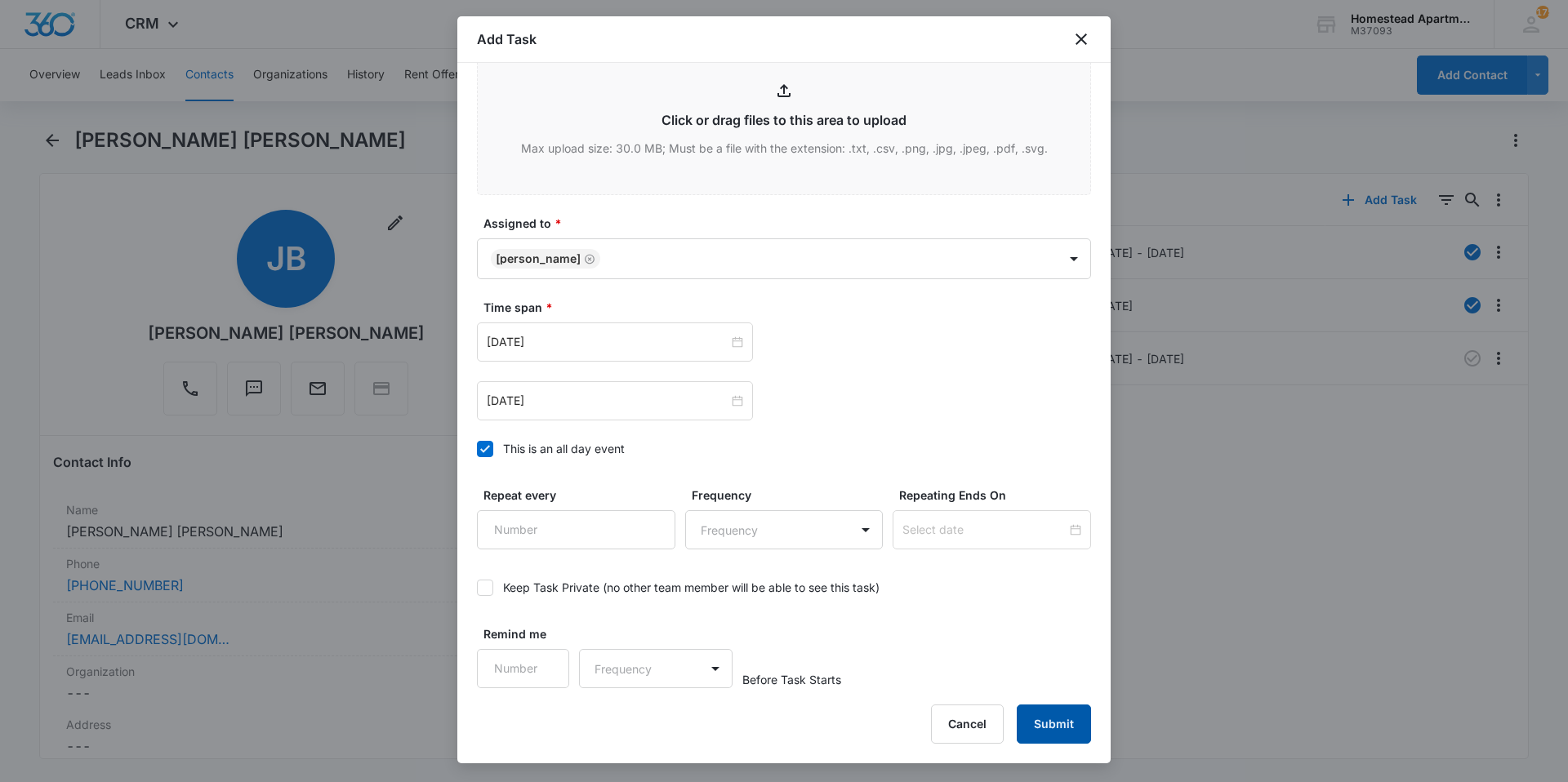
click at [1049, 717] on button "Submit" at bounding box center [1054, 724] width 74 height 39
